Goal: Check status: Check status

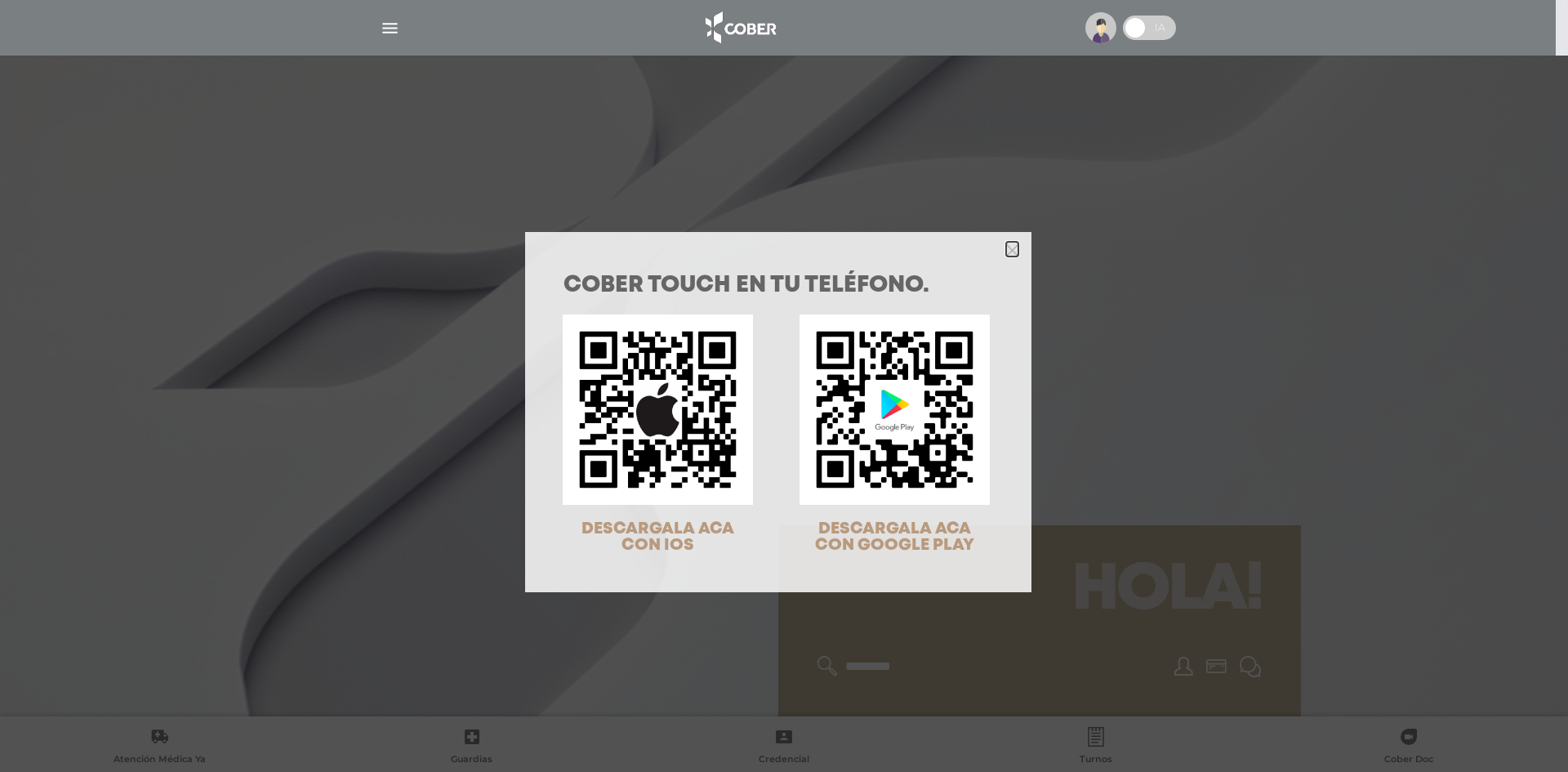
click at [1008, 249] on icon "Close" at bounding box center [1012, 250] width 12 height 12
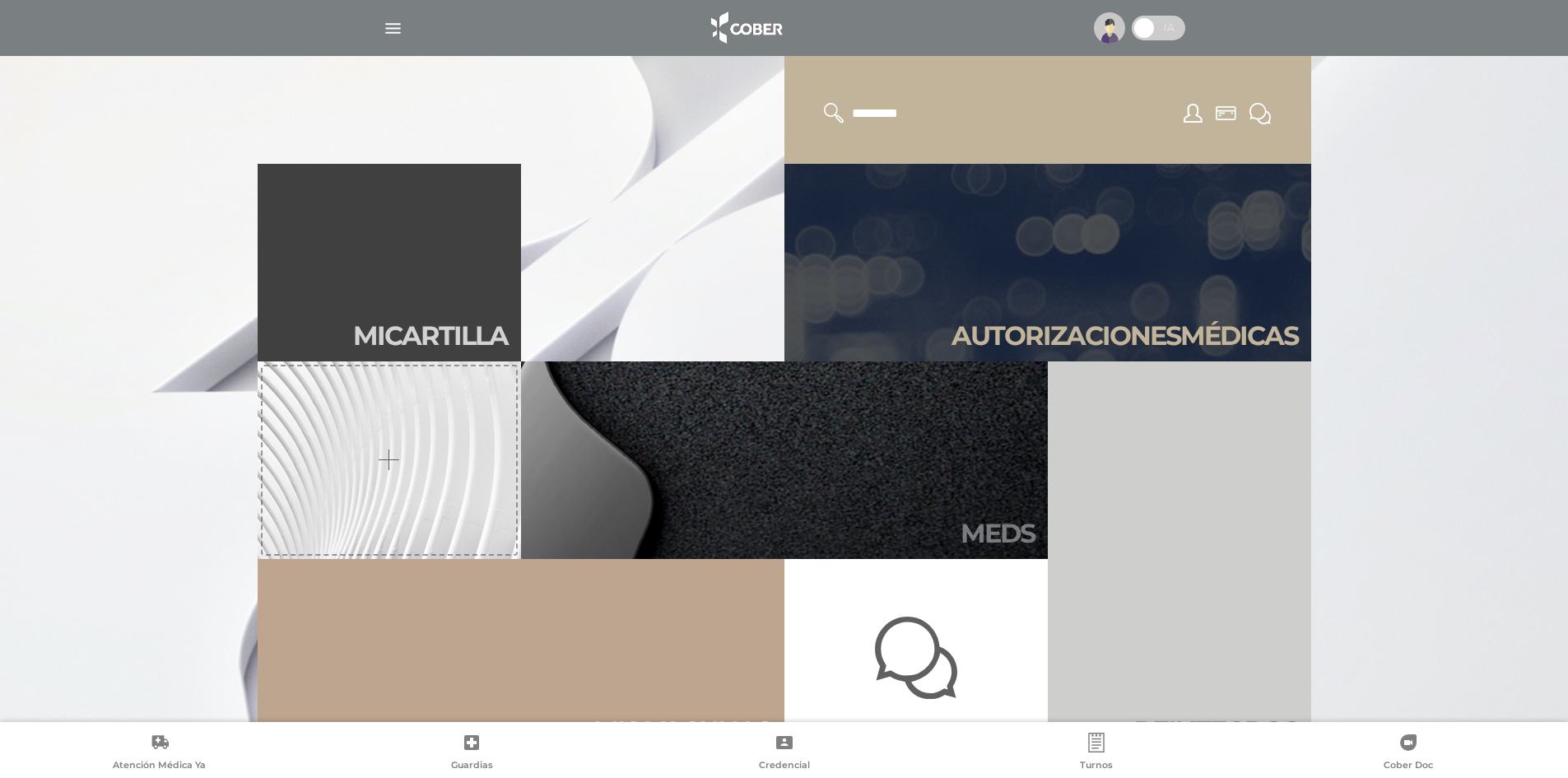
scroll to position [576, 0]
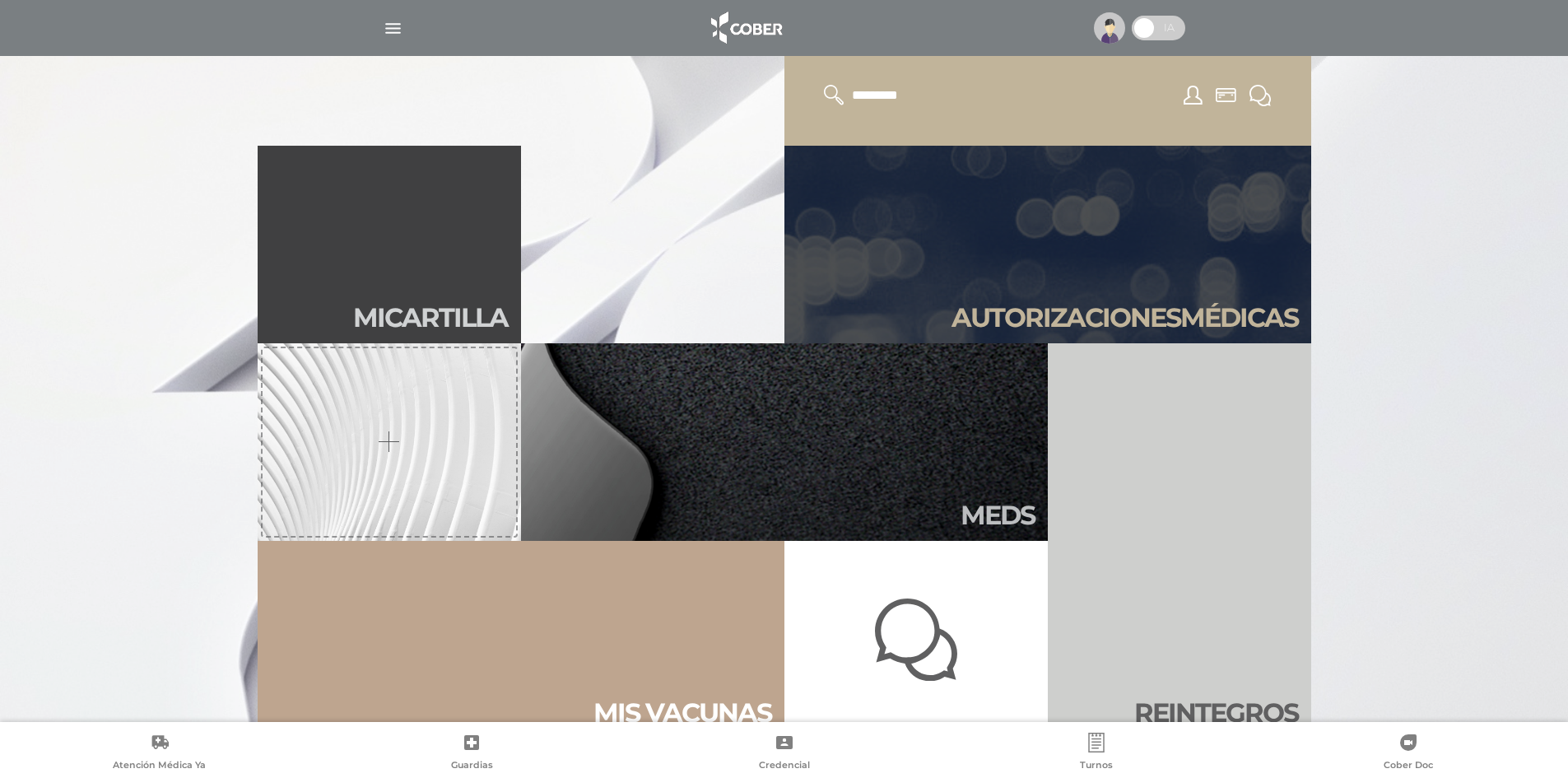
click at [1050, 289] on link "Autori zaciones médicas" at bounding box center [1047, 245] width 527 height 197
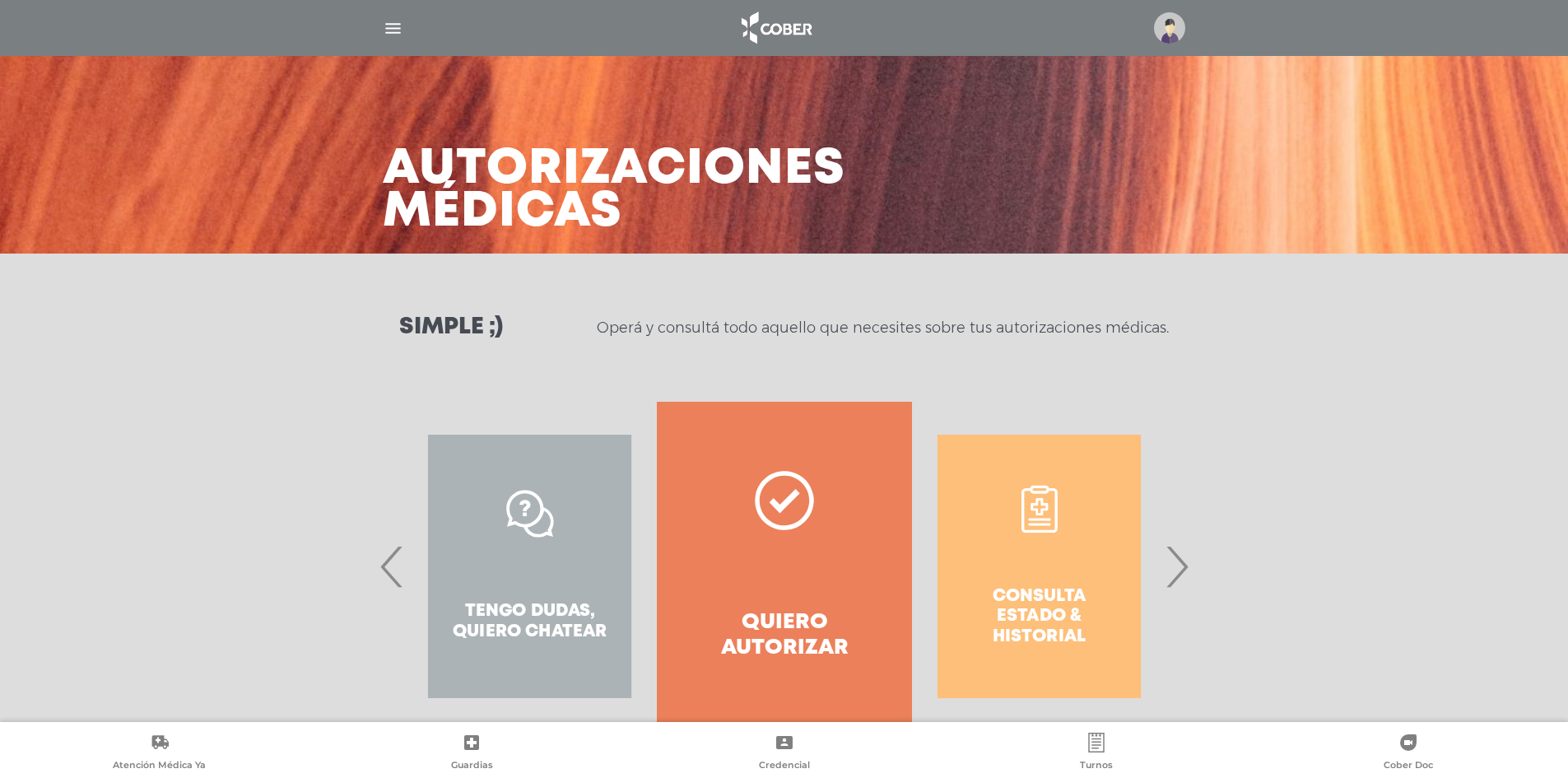
click at [1077, 538] on div "Consulta estado & historial" at bounding box center [1039, 566] width 255 height 329
click at [1027, 596] on div "Consulta estado & historial" at bounding box center [1039, 566] width 255 height 329
click at [1182, 567] on span "›" at bounding box center [1177, 566] width 32 height 89
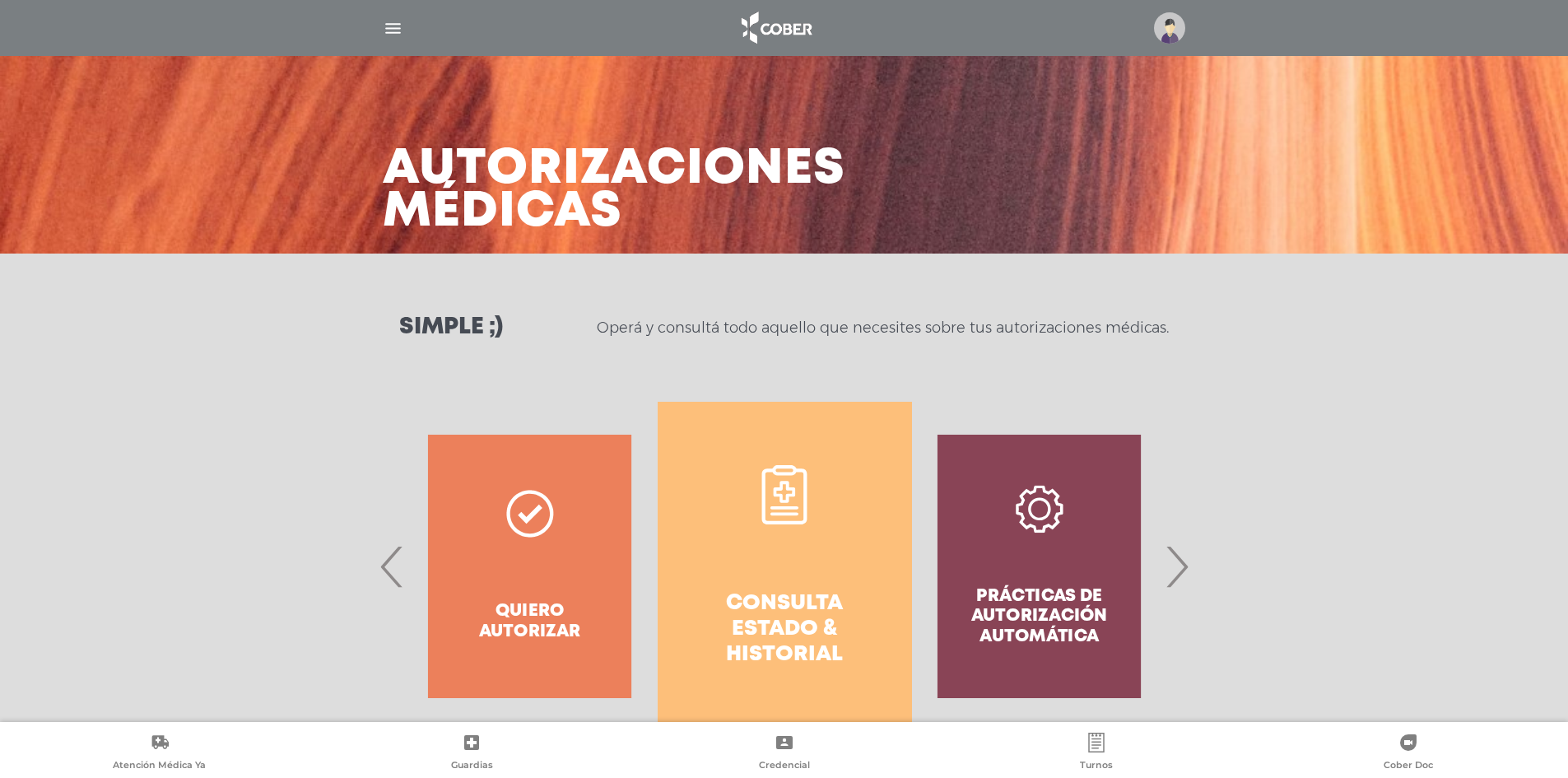
click at [760, 629] on h4 "Consulta estado & historial" at bounding box center [784, 630] width 195 height 77
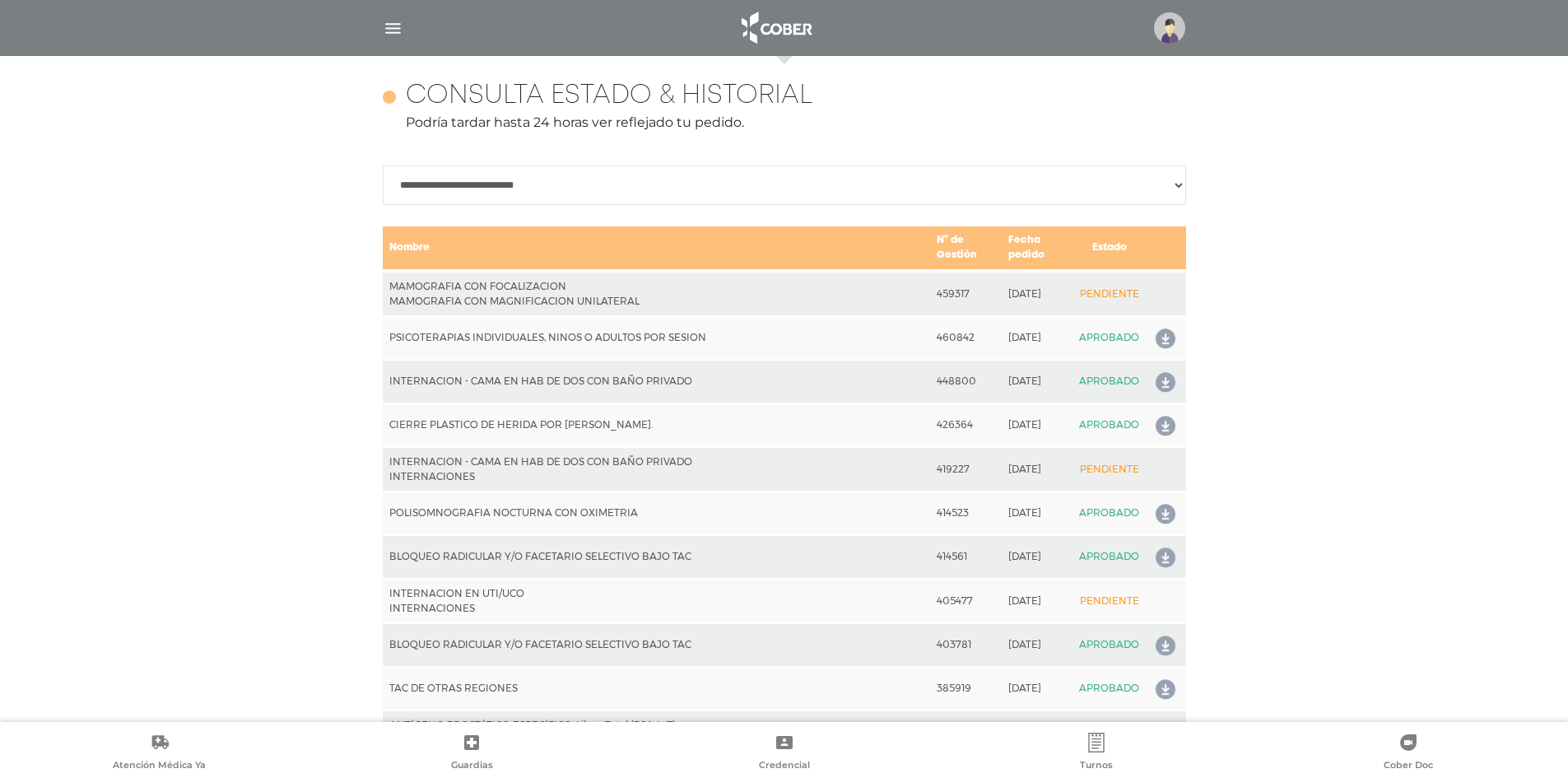
scroll to position [732, 0]
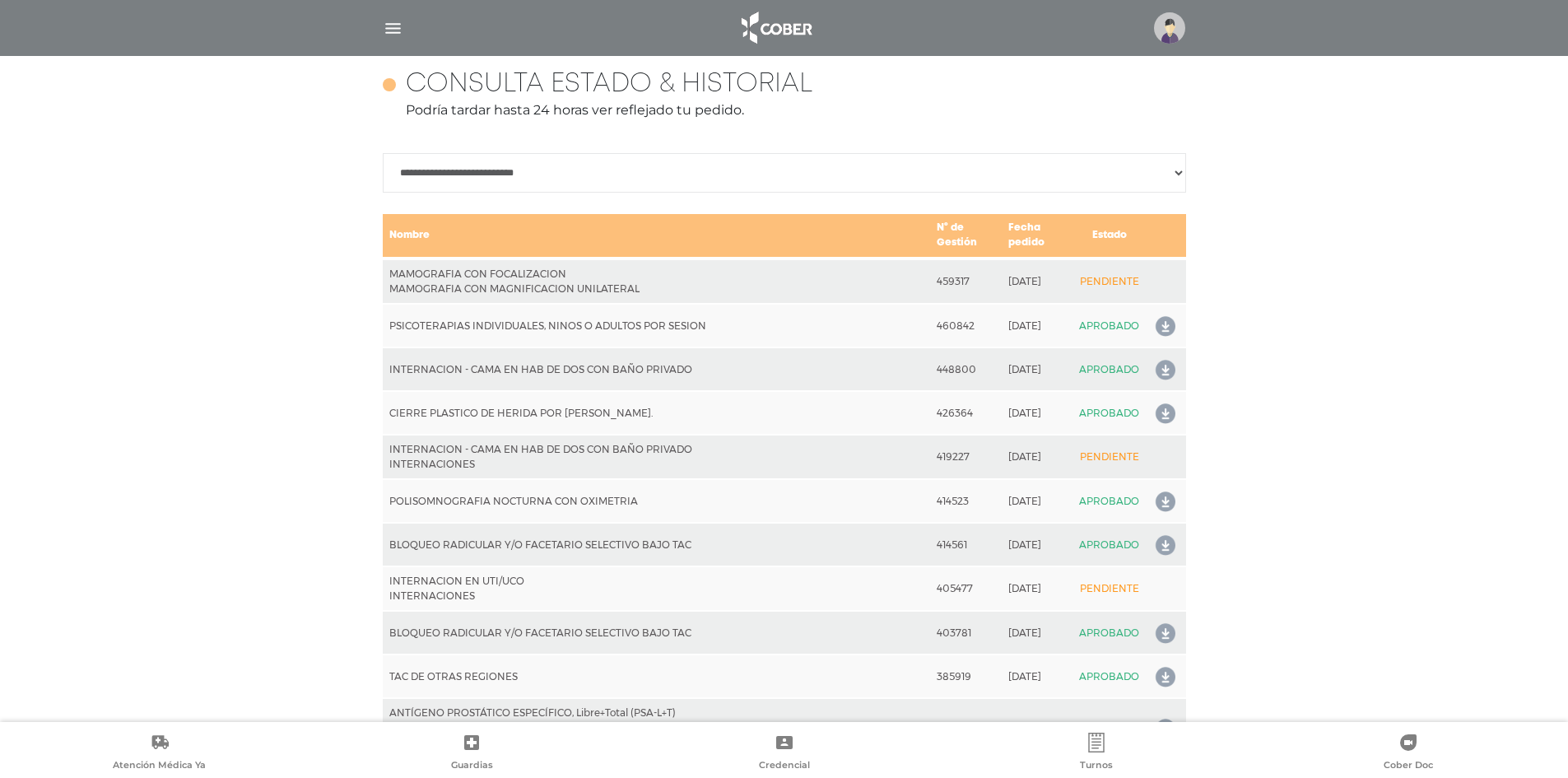
drag, startPoint x: 569, startPoint y: 273, endPoint x: 695, endPoint y: 295, distance: 127.9
click at [695, 295] on td "MAMOGRAFIA CON FOCALIZACION MAMOGRAFIA CON MAGNIFICACION UNILATERAL" at bounding box center [657, 281] width 547 height 46
click at [695, 296] on td "MAMOGRAFIA CON FOCALIZACION MAMOGRAFIA CON MAGNIFICACION UNILATERAL" at bounding box center [657, 281] width 547 height 46
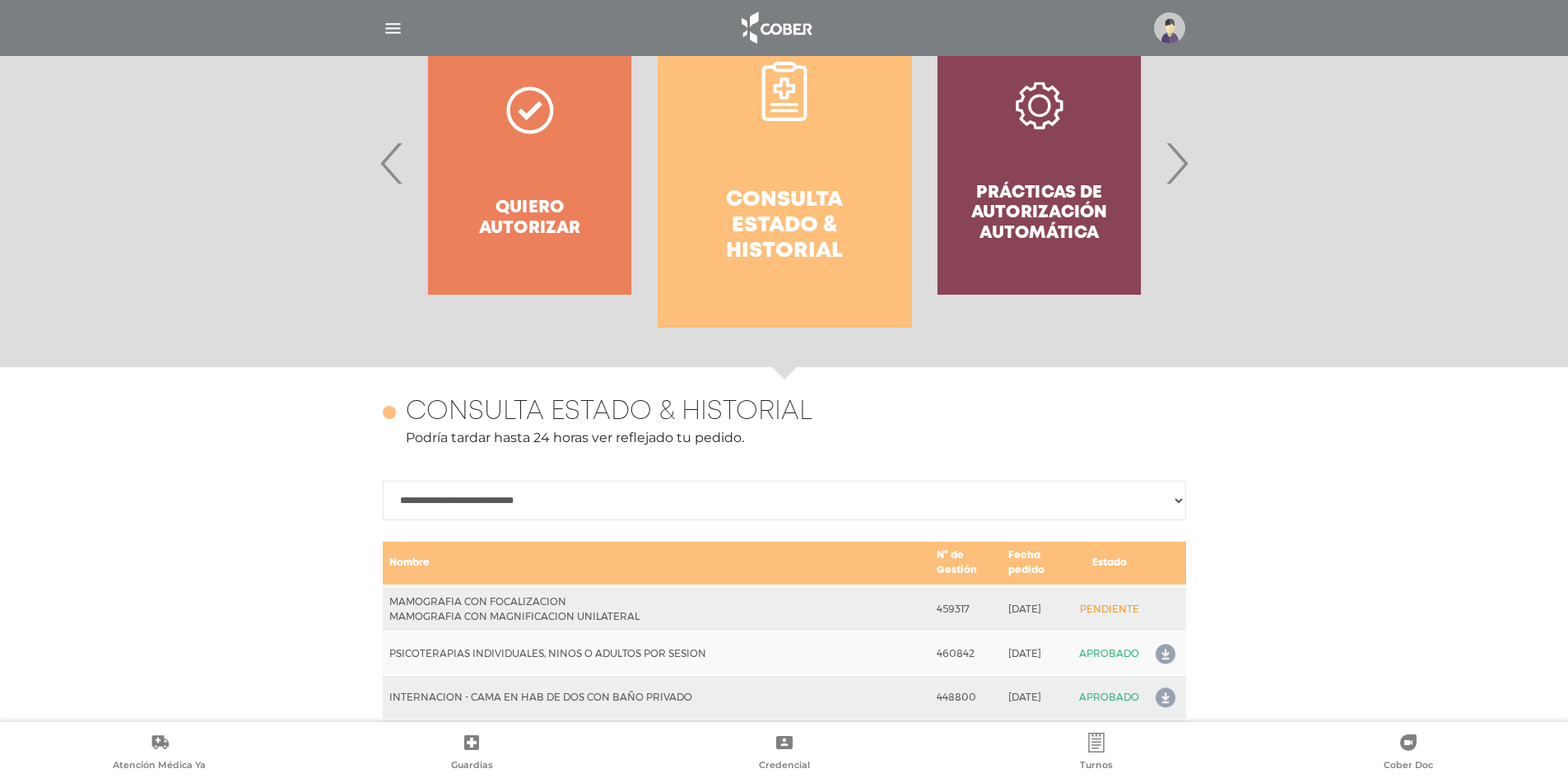
scroll to position [402, 0]
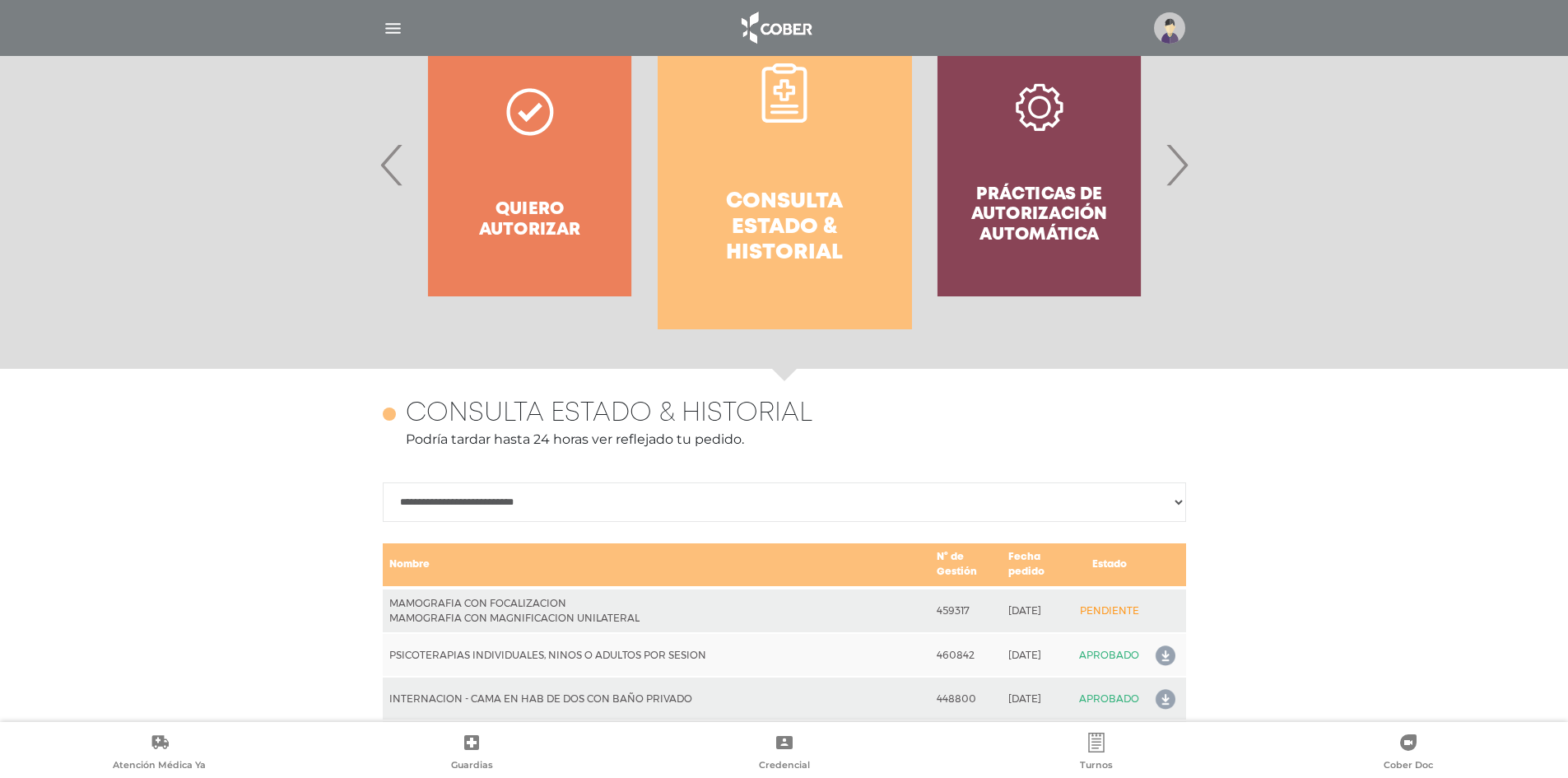
click at [1174, 24] on img at bounding box center [1170, 28] width 32 height 32
